Goal: Transaction & Acquisition: Download file/media

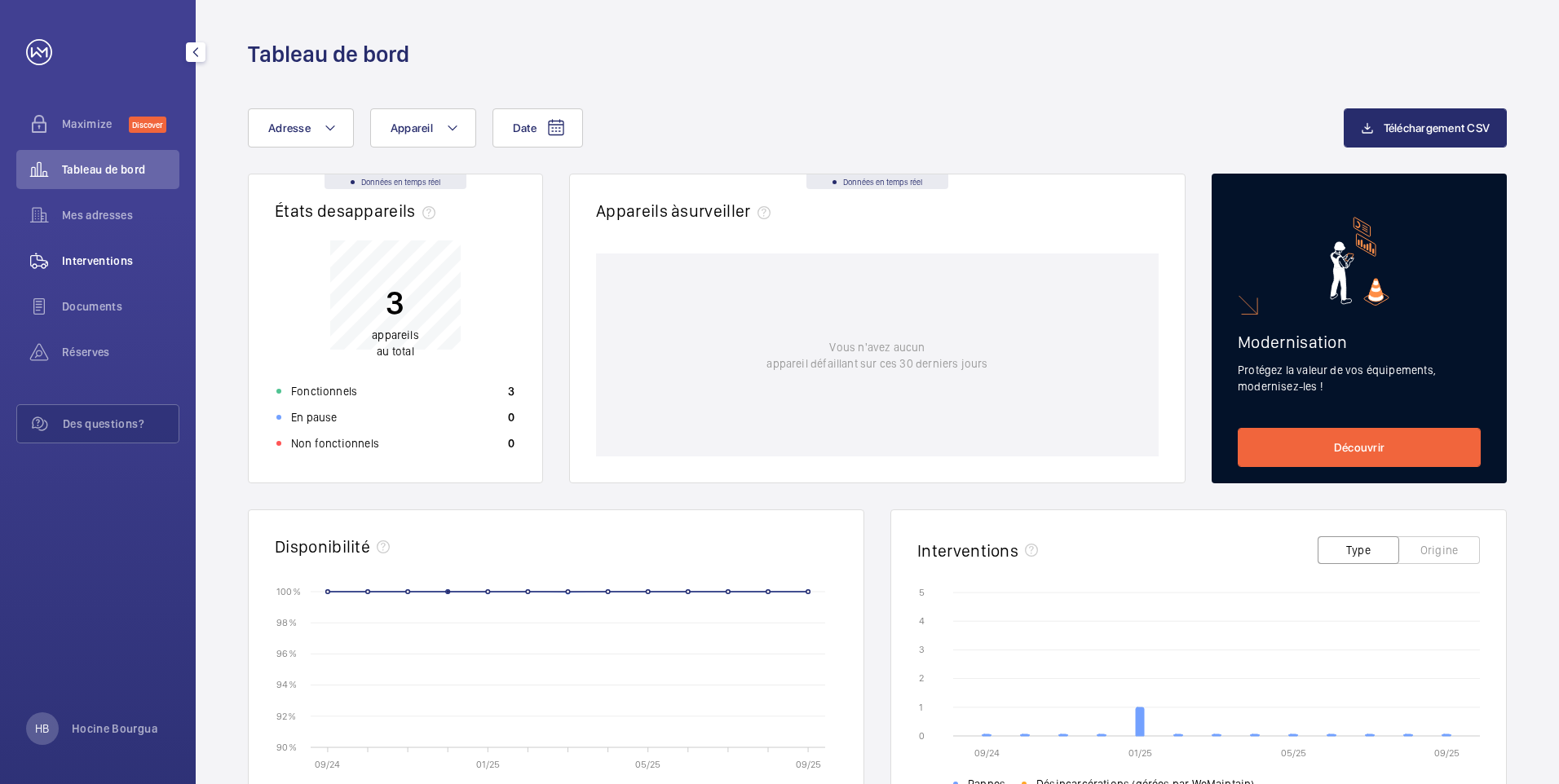
click at [110, 259] on span "Interventions" at bounding box center [121, 261] width 118 height 16
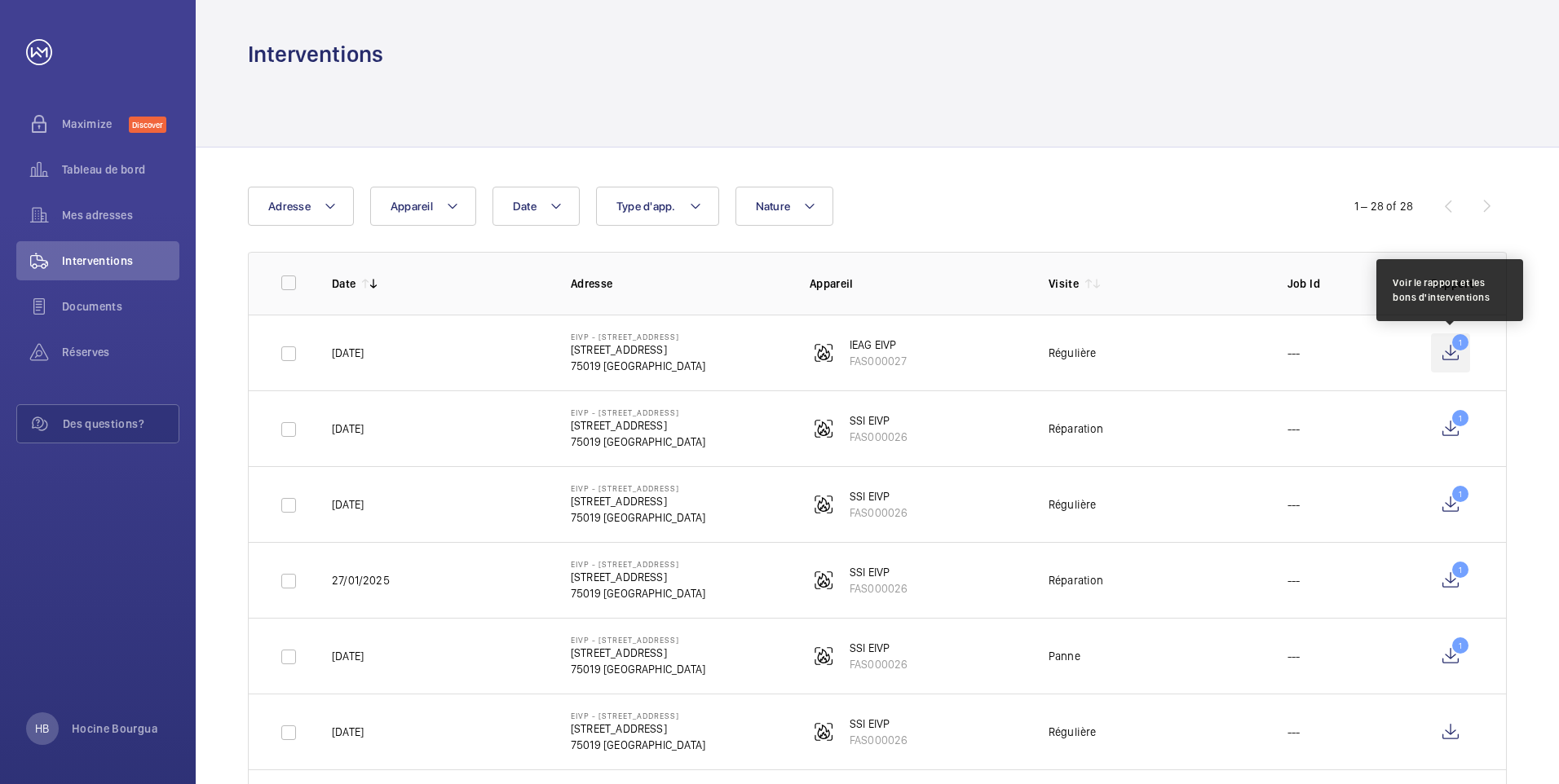
click at [1454, 350] on wm-front-icon-button "1" at bounding box center [1450, 353] width 39 height 39
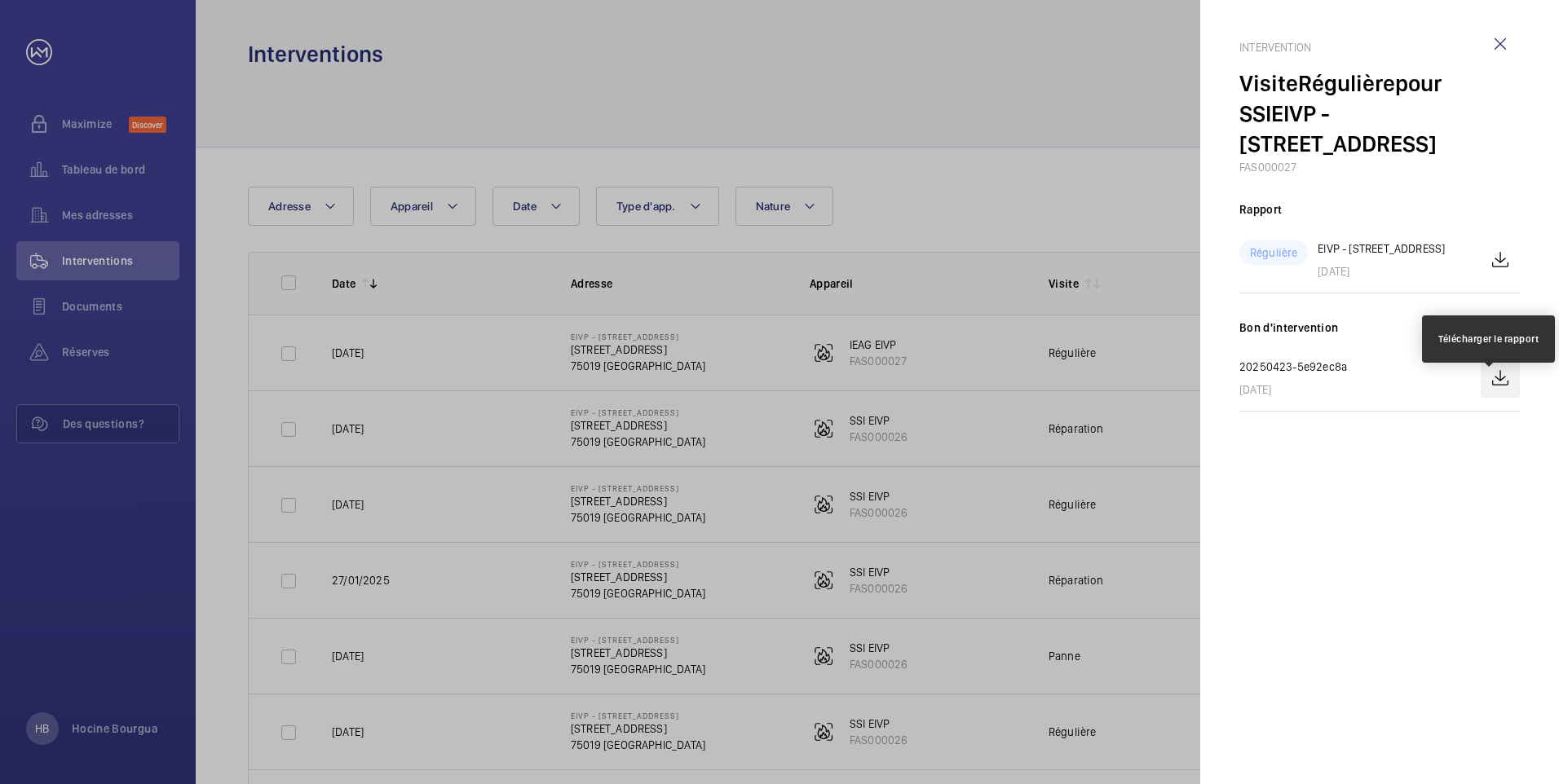
click at [1496, 395] on wm-front-icon-button at bounding box center [1499, 378] width 39 height 39
